Goal: Task Accomplishment & Management: Use online tool/utility

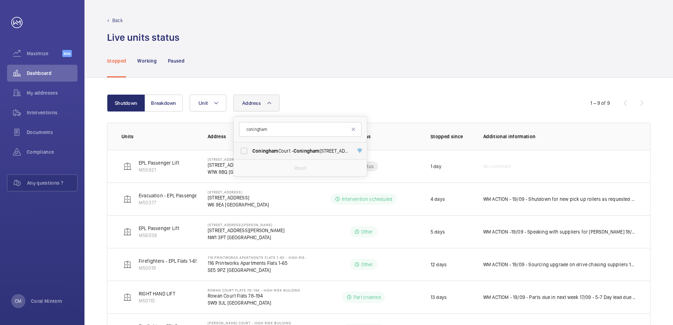
type input "coningham"
click at [290, 151] on span "[STREET_ADDRESS]" at bounding box center [301, 151] width 97 height 7
click at [251, 151] on input "[STREET_ADDRESS]" at bounding box center [244, 151] width 14 height 14
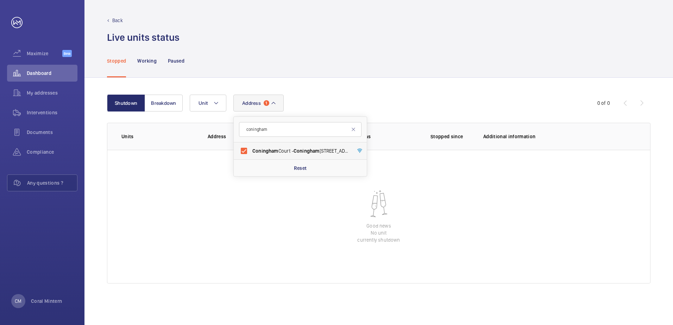
click at [312, 148] on span "[STREET_ADDRESS]" at bounding box center [301, 151] width 97 height 7
click at [251, 148] on input "[STREET_ADDRESS]" at bounding box center [244, 151] width 14 height 14
checkbox input "false"
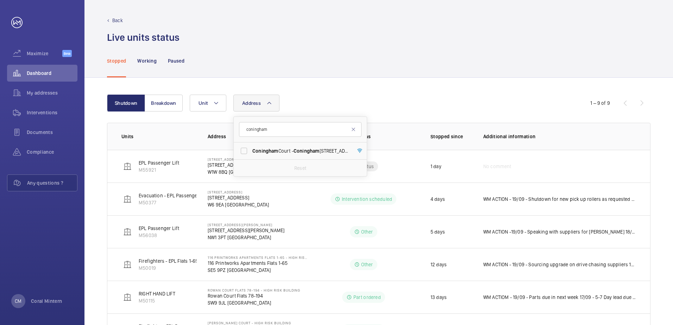
click at [354, 80] on div "Shutdown Breakdown Address [GEOGRAPHIC_DATA] - [GEOGRAPHIC_DATA] Reset Unit 1 –…" at bounding box center [379, 270] width 589 height 384
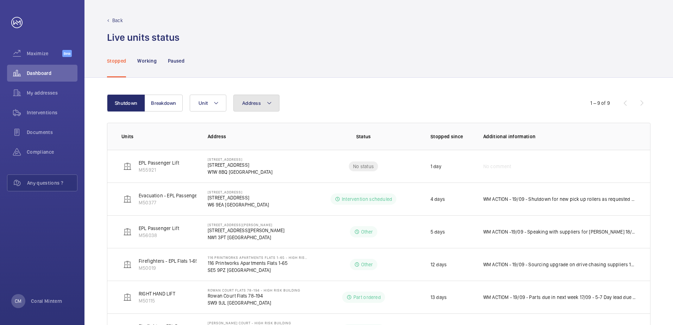
click at [254, 106] on span "Address" at bounding box center [251, 103] width 19 height 6
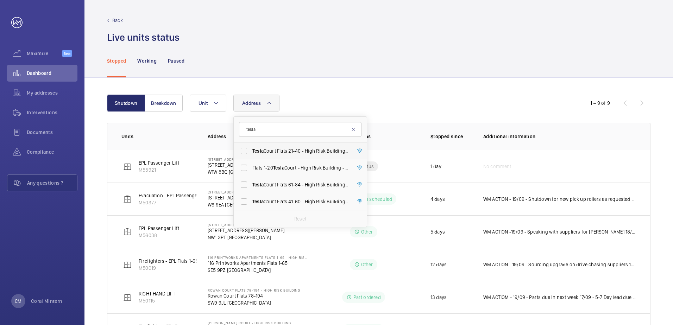
type input "tesla"
click at [312, 154] on span "Tesla Court Flats 21-40 - High Risk Building - [STREET_ADDRESS]" at bounding box center [301, 151] width 97 height 7
click at [251, 154] on input "Tesla Court Flats 21-40 - High Risk Building - [STREET_ADDRESS]" at bounding box center [244, 151] width 14 height 14
checkbox input "true"
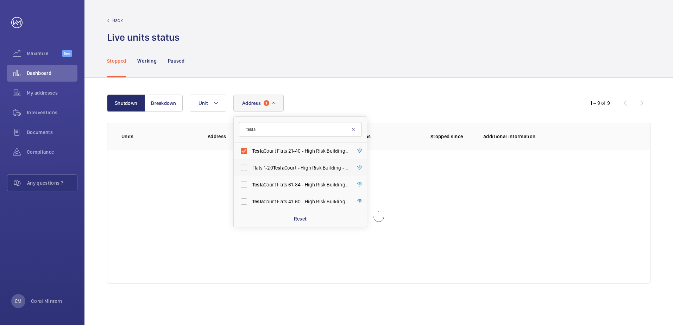
click at [311, 169] on span "Flats 1-20 Tesla Court - High Risk Building - Flats [STREET_ADDRESS]" at bounding box center [301, 167] width 97 height 7
click at [251, 169] on input "Flats 1-20 Tesla Court - High Risk Building - Flats [STREET_ADDRESS]" at bounding box center [244, 168] width 14 height 14
checkbox input "true"
click at [311, 182] on span "Tesla Court Flats [STREET_ADDRESS]" at bounding box center [301, 184] width 97 height 7
click at [251, 182] on input "Tesla Court Flats [STREET_ADDRESS]" at bounding box center [244, 185] width 14 height 14
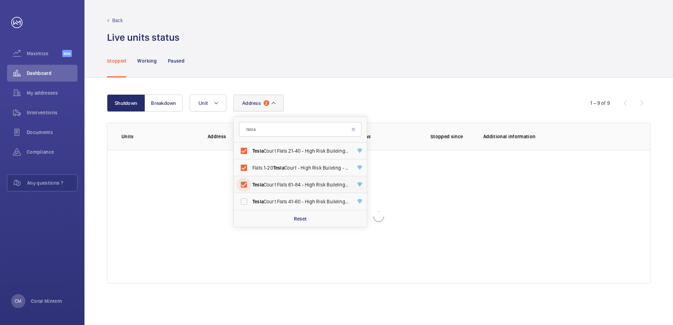
checkbox input "true"
click at [314, 197] on label "Tesla Court Flats [STREET_ADDRESS]" at bounding box center [295, 201] width 123 height 17
click at [251, 197] on input "Tesla Court Flats [STREET_ADDRESS]" at bounding box center [244, 202] width 14 height 14
checkbox input "true"
click at [291, 171] on span "Flats 1-20 Tesla Court - High Risk Building - Flats [STREET_ADDRESS]" at bounding box center [301, 167] width 97 height 7
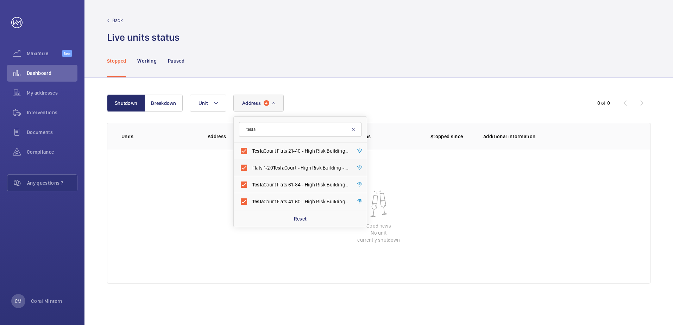
click at [251, 171] on input "Flats 1-20 Tesla Court - High Risk Building - Flats [STREET_ADDRESS]" at bounding box center [244, 168] width 14 height 14
checkbox input "false"
click at [293, 159] on label "Tesla Court Flats 21-40 - High Risk Building - [STREET_ADDRESS]" at bounding box center [295, 151] width 123 height 17
click at [251, 158] on input "Tesla Court Flats 21-40 - High Risk Building - [STREET_ADDRESS]" at bounding box center [244, 151] width 14 height 14
checkbox input "false"
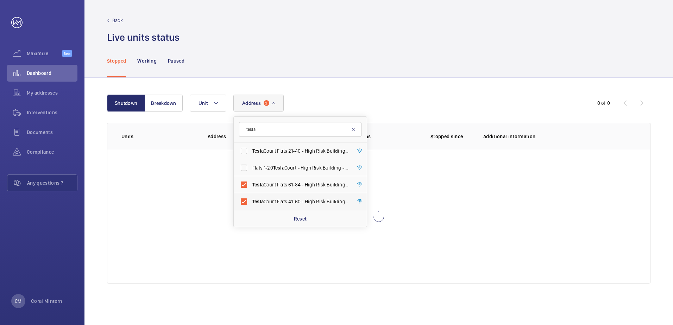
click at [299, 194] on label "Tesla Court Flats [STREET_ADDRESS]" at bounding box center [295, 201] width 123 height 17
click at [251, 195] on input "Tesla Court Flats [STREET_ADDRESS]" at bounding box center [244, 202] width 14 height 14
checkbox input "false"
click at [300, 182] on span "Tesla Court Flats [STREET_ADDRESS]" at bounding box center [301, 184] width 97 height 7
click at [251, 182] on input "Tesla Court Flats [STREET_ADDRESS]" at bounding box center [244, 185] width 14 height 14
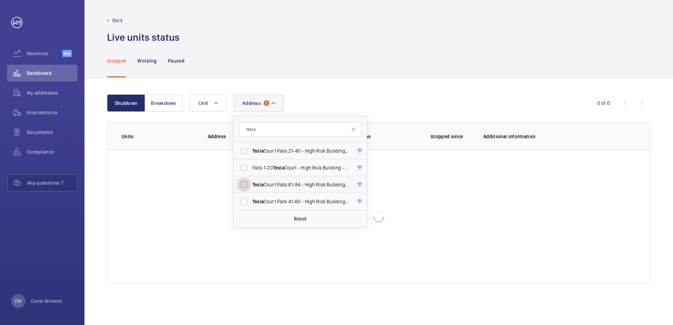
checkbox input "false"
click at [295, 130] on input "tesla" at bounding box center [300, 129] width 123 height 15
type input "t"
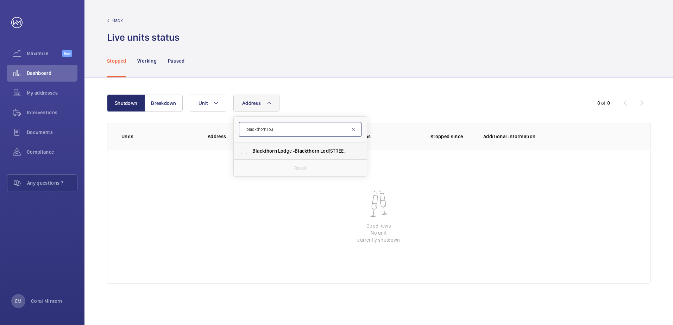
type input "blackthorn lod"
click at [289, 148] on span "Blackthorn Lod ge - Blackthorn Lod ge, [GEOGRAPHIC_DATA] CR4 1FH" at bounding box center [301, 151] width 97 height 7
click at [251, 148] on input "Blackthorn Lod ge - Blackthorn Lod ge, [GEOGRAPHIC_DATA] CR4 1FH" at bounding box center [244, 151] width 14 height 14
click at [289, 143] on label "Blackthorn Lod ge - Blackthorn Lod ge, [GEOGRAPHIC_DATA] CR4 1FH" at bounding box center [295, 151] width 123 height 17
click at [251, 144] on input "Blackthorn Lod ge - Blackthorn Lod ge, [GEOGRAPHIC_DATA] CR4 1FH" at bounding box center [244, 151] width 14 height 14
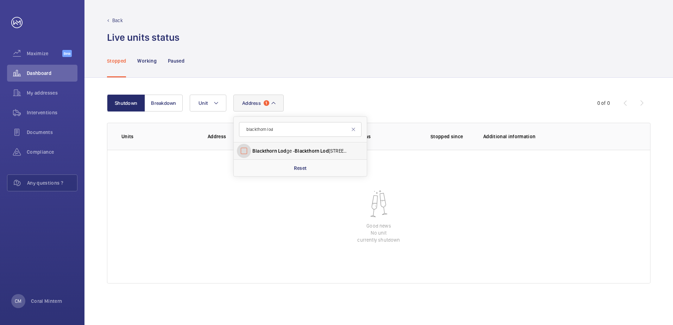
checkbox input "false"
